Goal: Information Seeking & Learning: Learn about a topic

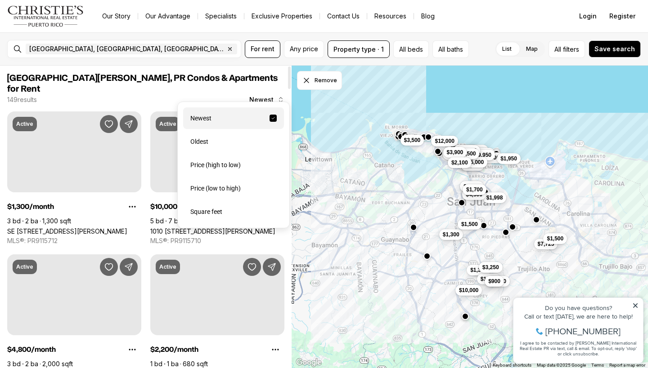
click at [272, 96] on span "Newest" at bounding box center [261, 99] width 24 height 7
click at [228, 170] on div "Price (high to low)" at bounding box center [233, 165] width 101 height 22
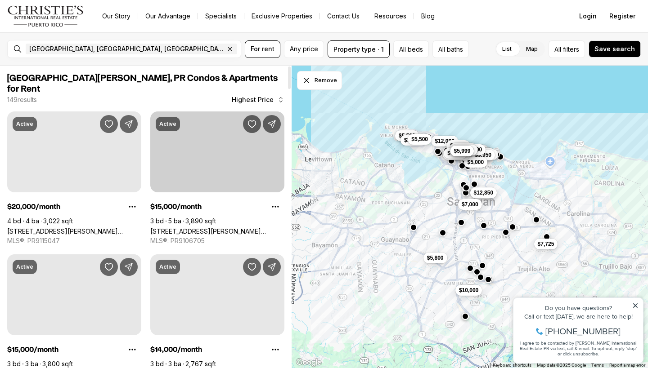
click at [262, 112] on div at bounding box center [263, 123] width 41 height 22
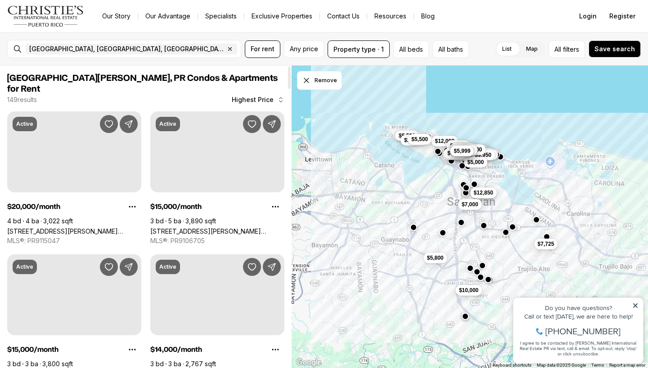
click at [259, 96] on span "Highest Price" at bounding box center [253, 99] width 42 height 7
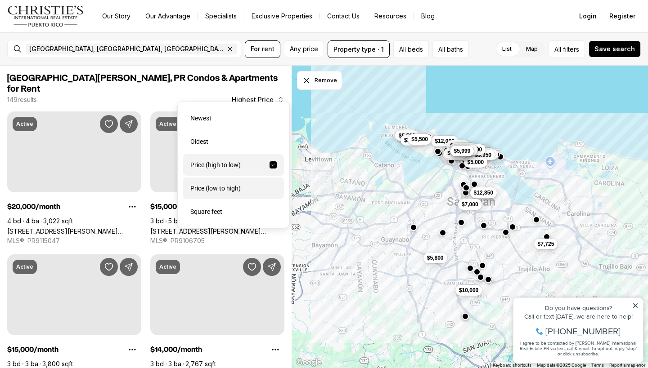
click at [239, 188] on div "Price (low to high)" at bounding box center [233, 189] width 101 height 22
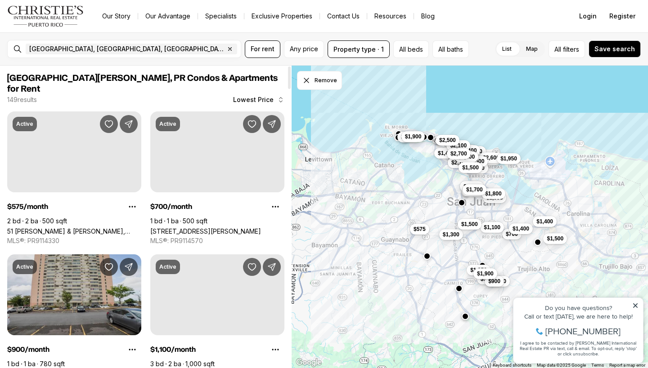
click at [67, 368] on link "1 CALLE 11 #803, CUPEY PR, 00926" at bounding box center [37, 375] width 60 height 8
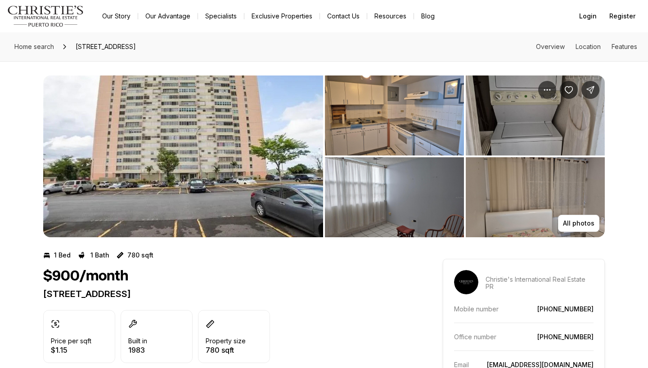
click at [215, 185] on img "View image gallery" at bounding box center [183, 157] width 280 height 162
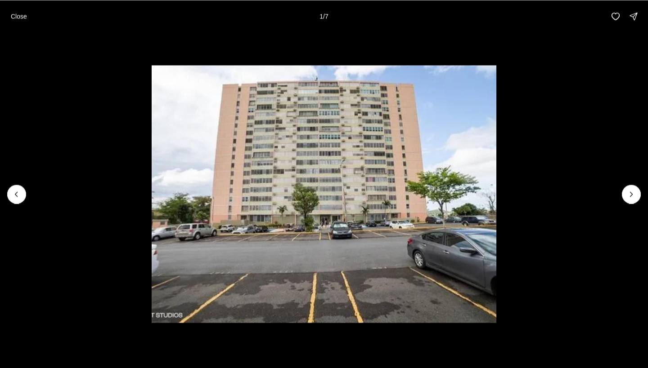
click at [215, 185] on img "1 of 7" at bounding box center [324, 194] width 345 height 258
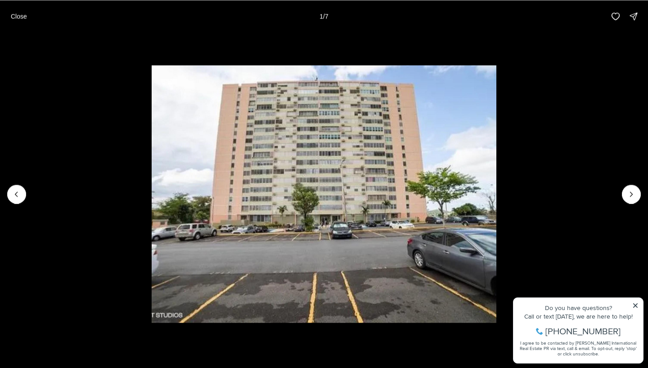
click at [496, 208] on img "1 of 7" at bounding box center [324, 194] width 345 height 258
click at [637, 194] on button "Next slide" at bounding box center [631, 194] width 19 height 19
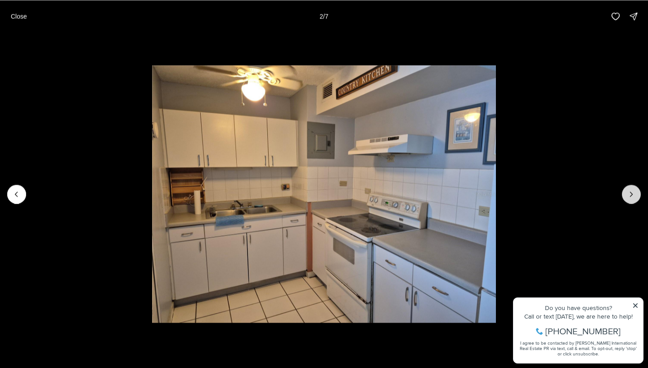
click at [637, 194] on button "Next slide" at bounding box center [631, 194] width 19 height 19
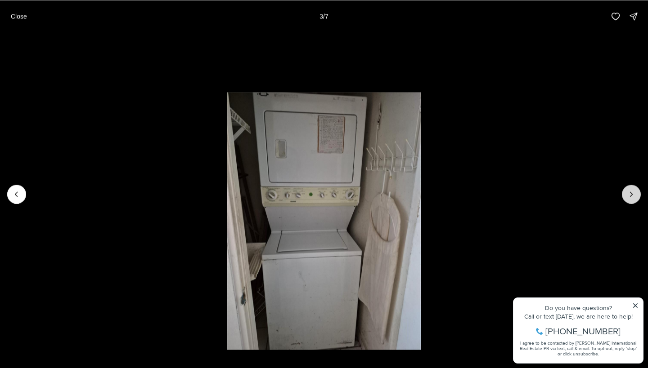
click at [637, 194] on button "Next slide" at bounding box center [631, 194] width 19 height 19
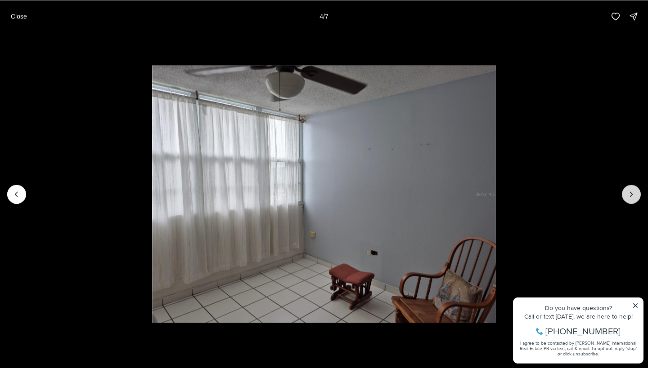
click at [637, 194] on button "Next slide" at bounding box center [631, 194] width 19 height 19
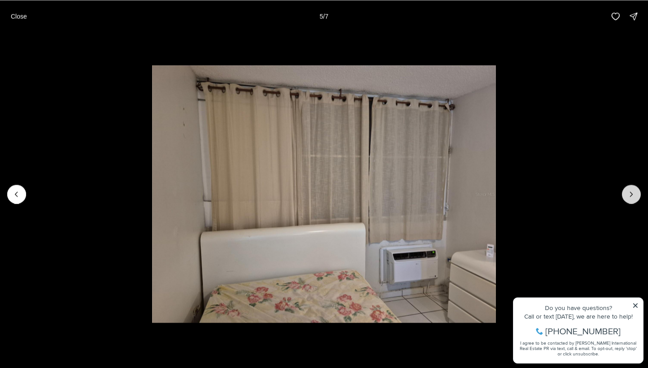
click at [637, 194] on button "Next slide" at bounding box center [631, 194] width 19 height 19
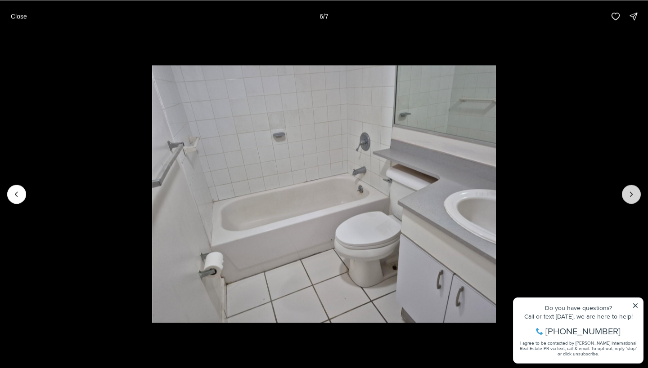
click at [637, 194] on button "Next slide" at bounding box center [631, 194] width 19 height 19
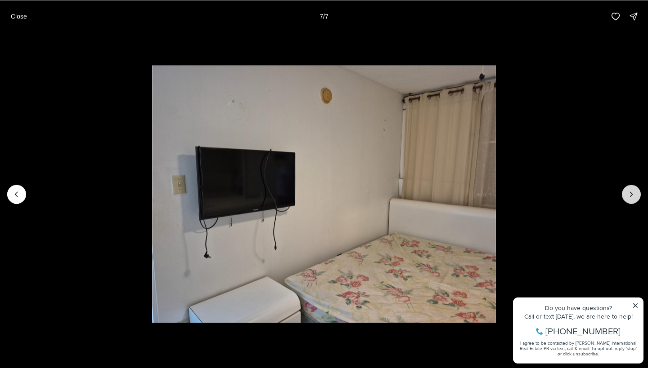
click at [637, 194] on div at bounding box center [631, 194] width 19 height 19
click at [628, 191] on div at bounding box center [631, 194] width 19 height 19
click at [627, 191] on div at bounding box center [631, 194] width 19 height 19
click at [625, 187] on div at bounding box center [631, 194] width 19 height 19
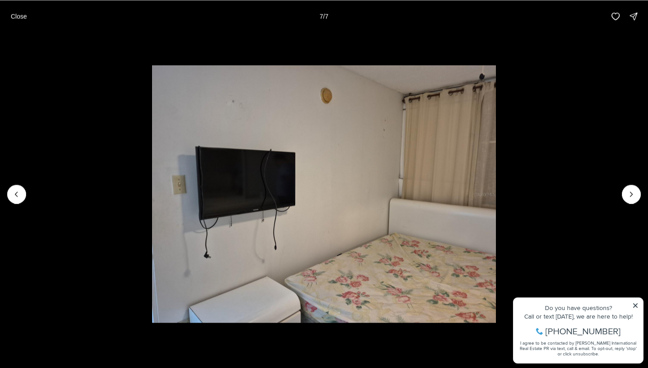
drag, startPoint x: 627, startPoint y: 187, endPoint x: 627, endPoint y: 115, distance: 72.4
click at [627, 180] on div at bounding box center [324, 193] width 648 height 323
drag, startPoint x: 625, startPoint y: 108, endPoint x: 489, endPoint y: 107, distance: 136.3
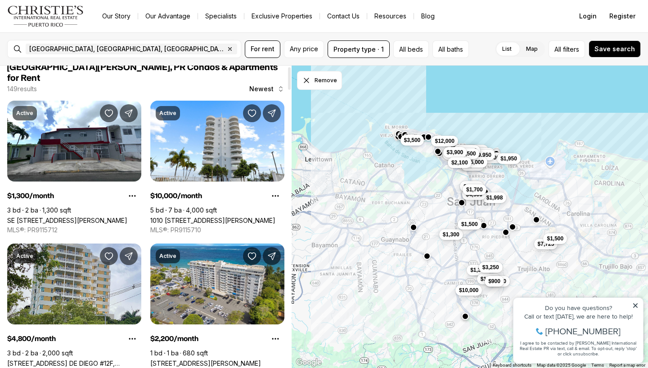
click at [267, 85] on span "Newest" at bounding box center [261, 88] width 24 height 7
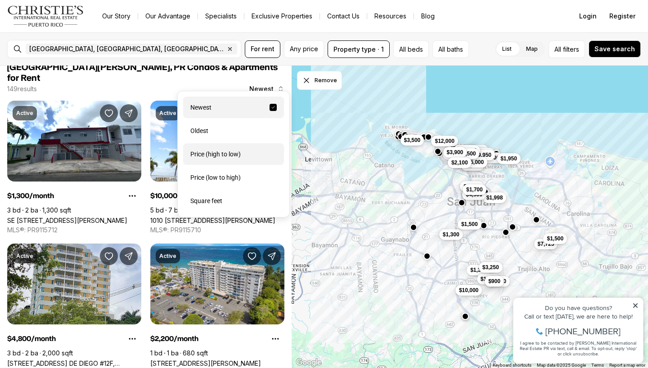
click at [235, 160] on div "Price (high to low)" at bounding box center [233, 155] width 101 height 22
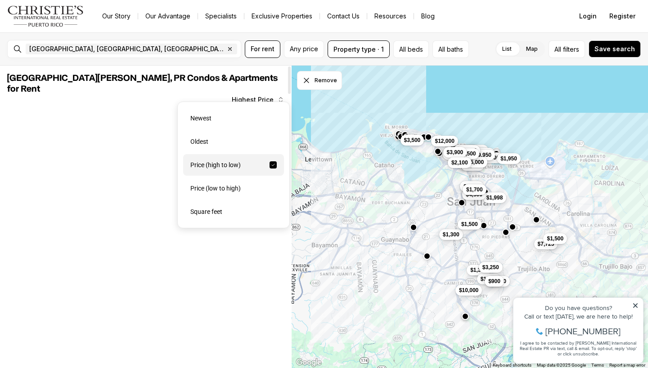
click at [260, 96] on span "Highest Price" at bounding box center [253, 99] width 42 height 7
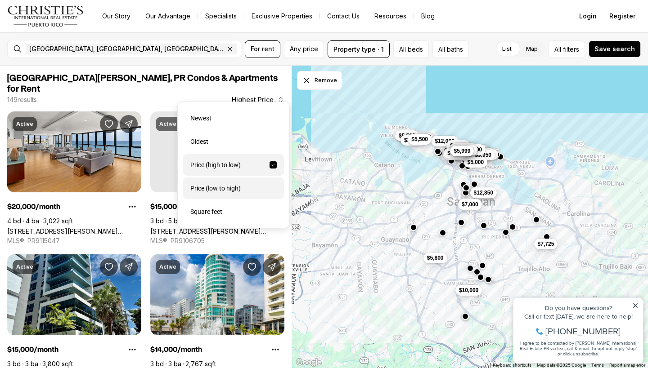
click at [240, 190] on div "Price (low to high)" at bounding box center [233, 189] width 101 height 22
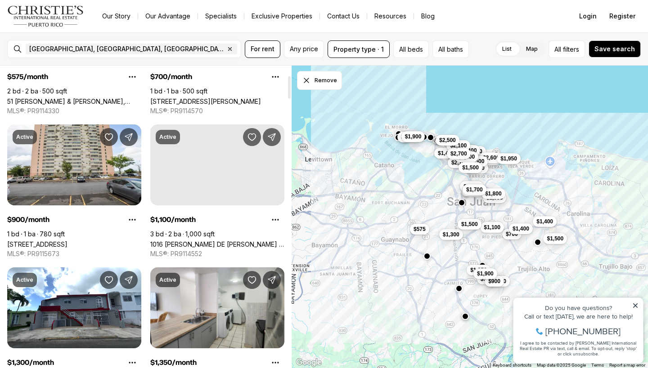
scroll to position [122, 0]
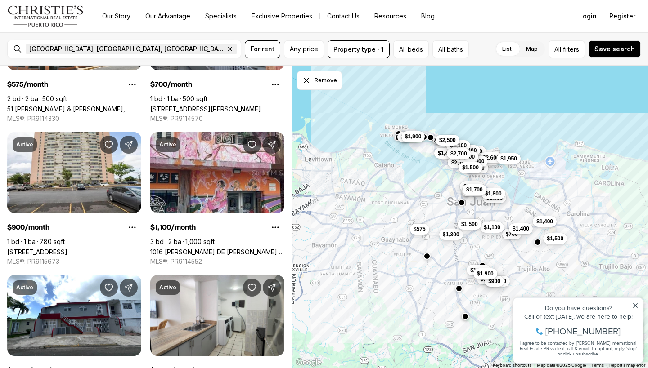
click at [229, 49] on icon "button" at bounding box center [230, 49] width 3 height 3
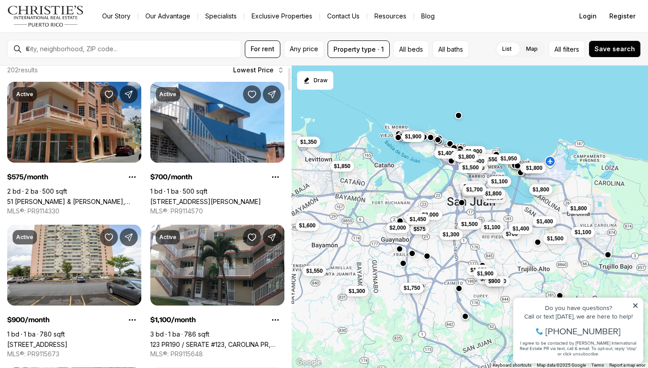
scroll to position [27, 0]
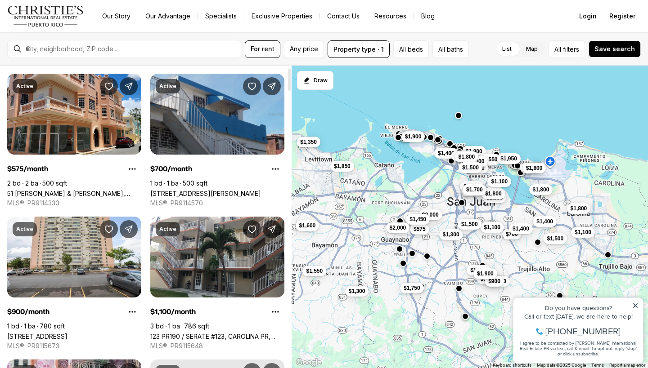
click at [206, 190] on link "448 CALLE ALCIDES REYES, RIO PIEDRAS PR, 00926" at bounding box center [205, 194] width 111 height 8
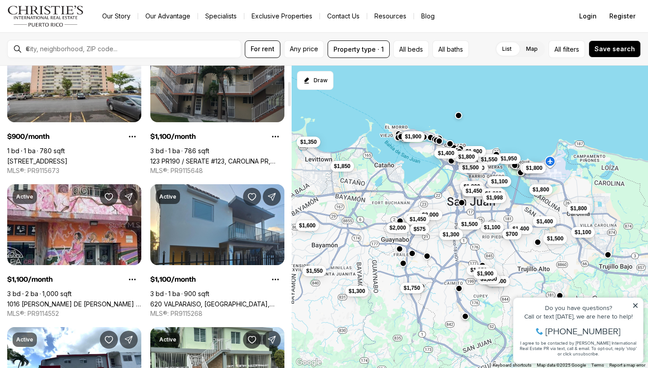
scroll to position [240, 0]
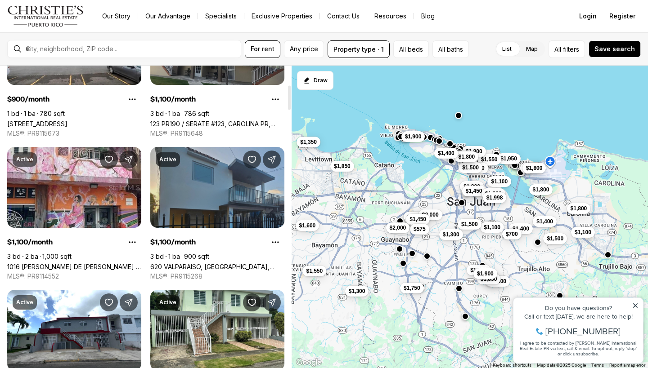
click at [204, 263] on link "620 VALPARAISO, [GEOGRAPHIC_DATA], 00915" at bounding box center [217, 267] width 134 height 8
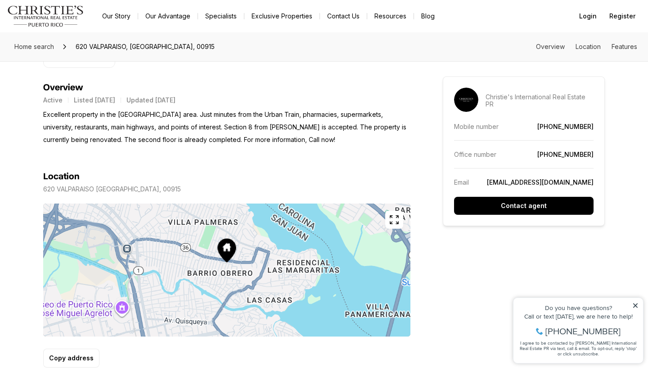
scroll to position [355, 0]
